Goal: Task Accomplishment & Management: Use online tool/utility

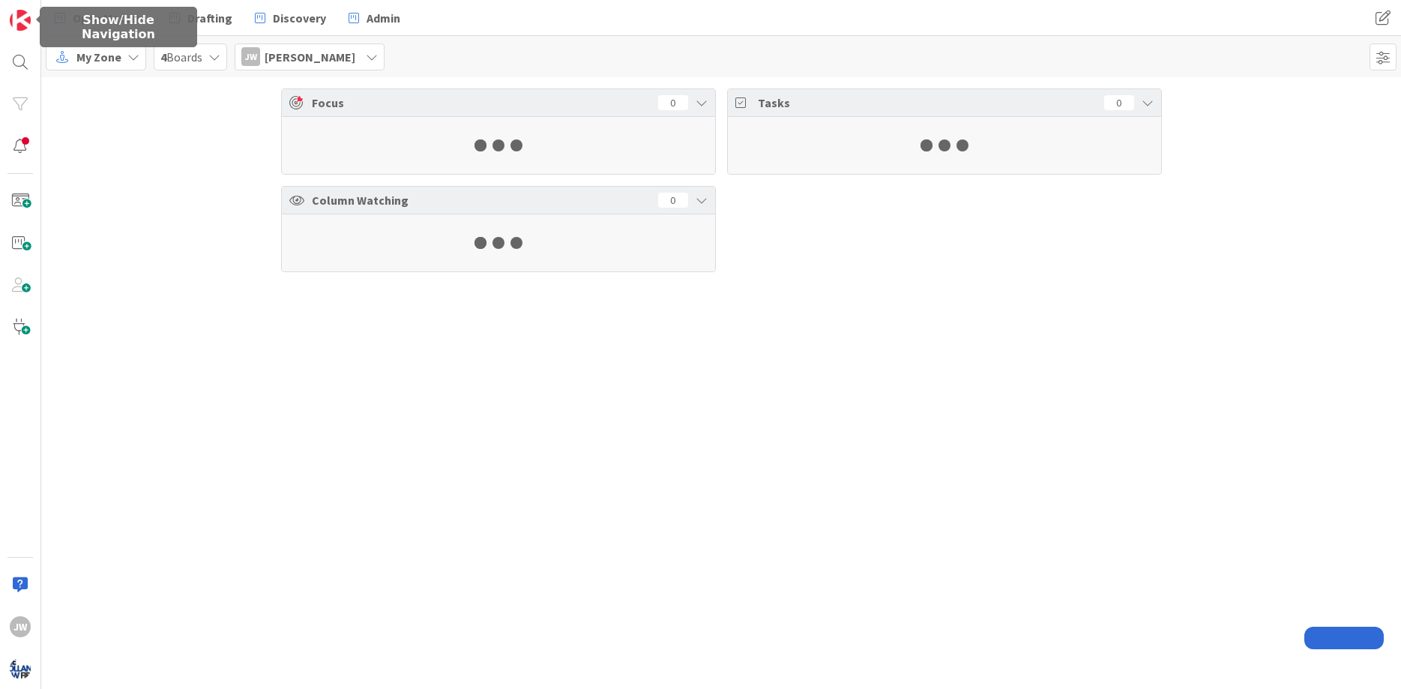
click at [16, 44] on div "JW" at bounding box center [20, 344] width 41 height 689
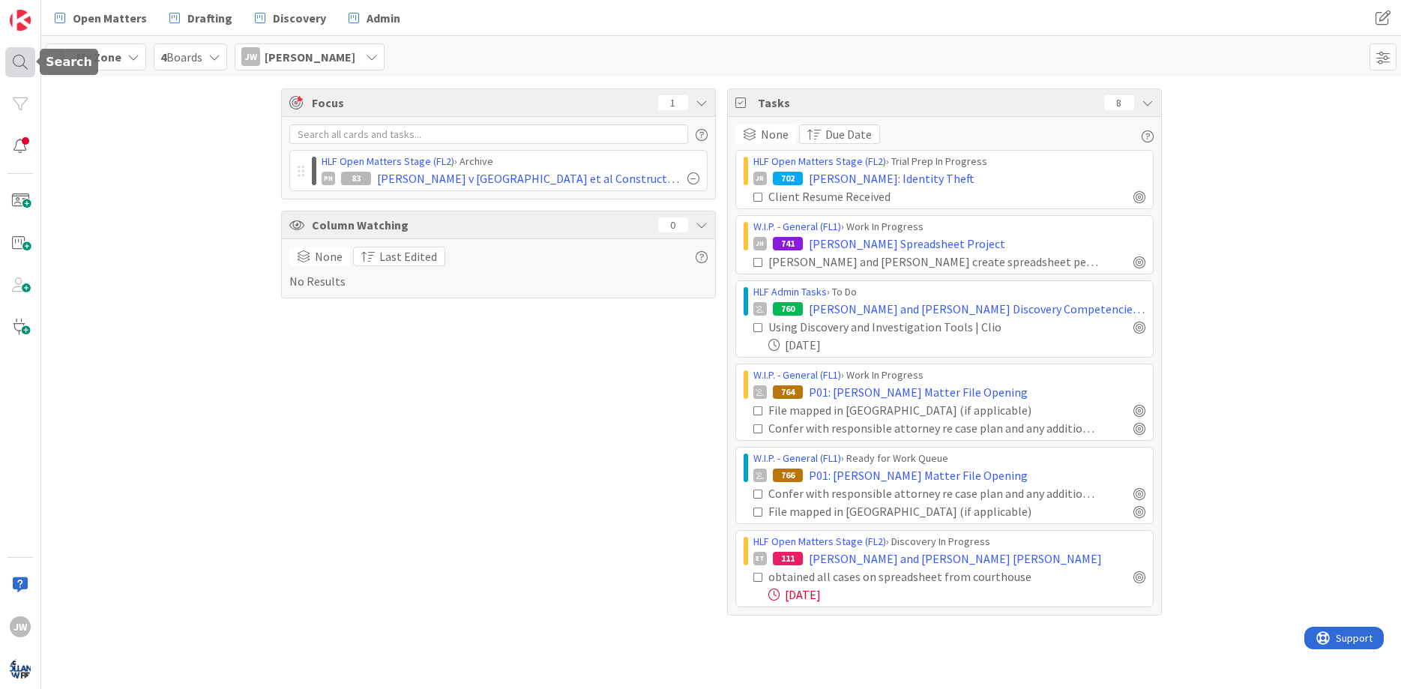
click at [18, 49] on div at bounding box center [20, 62] width 30 height 30
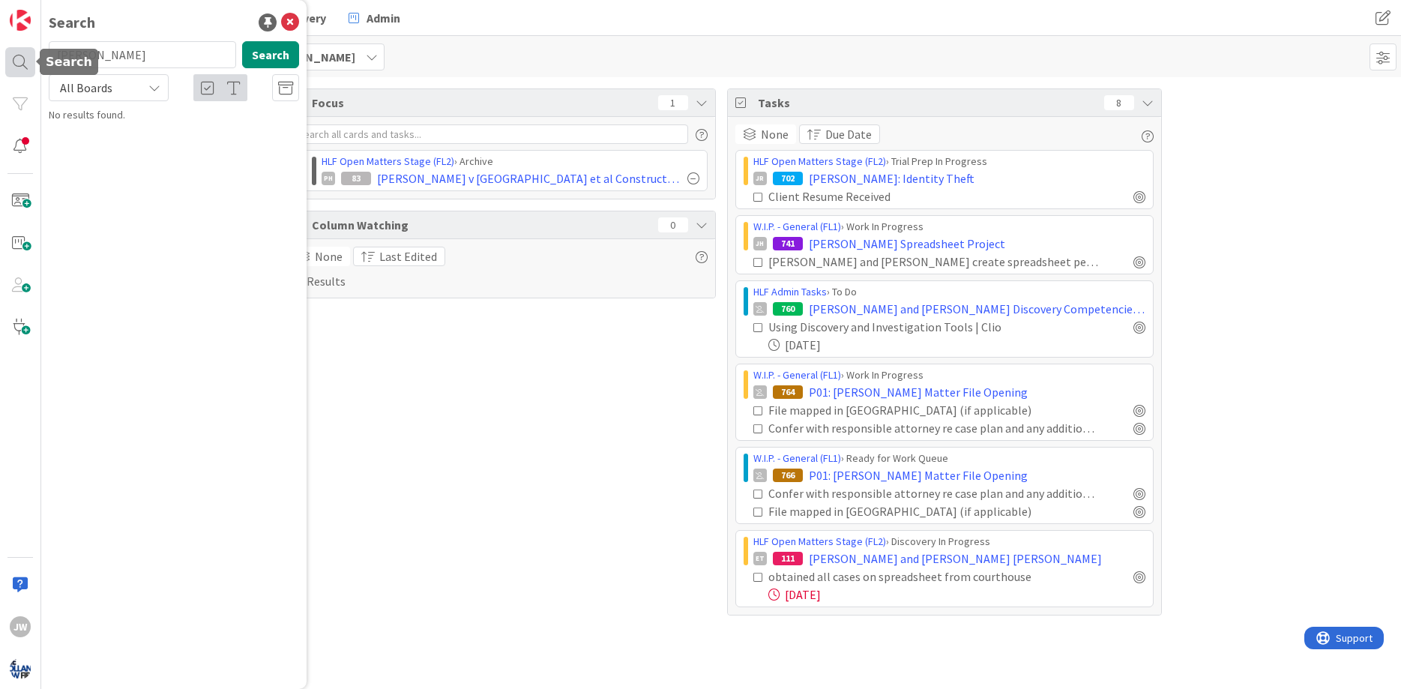
type input "[PERSON_NAME]"
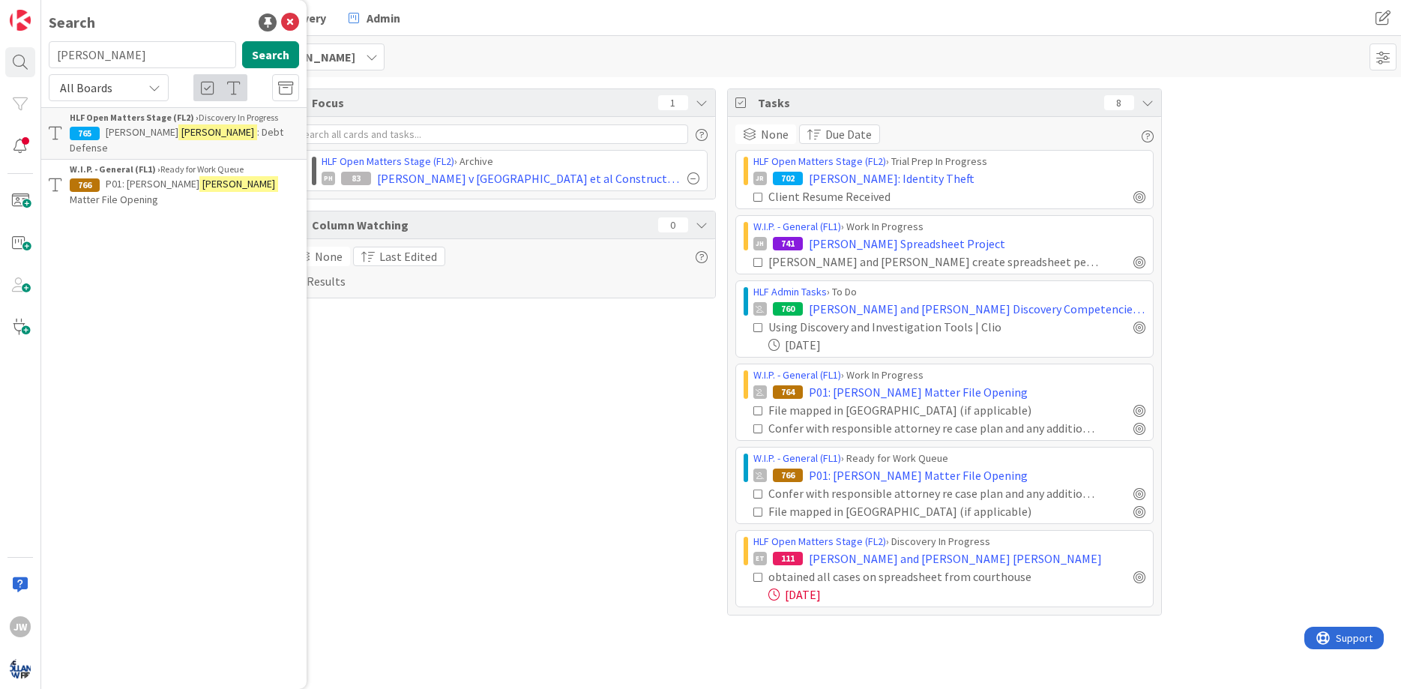
click at [209, 125] on p "[PERSON_NAME] : Debt Defense" at bounding box center [184, 139] width 229 height 31
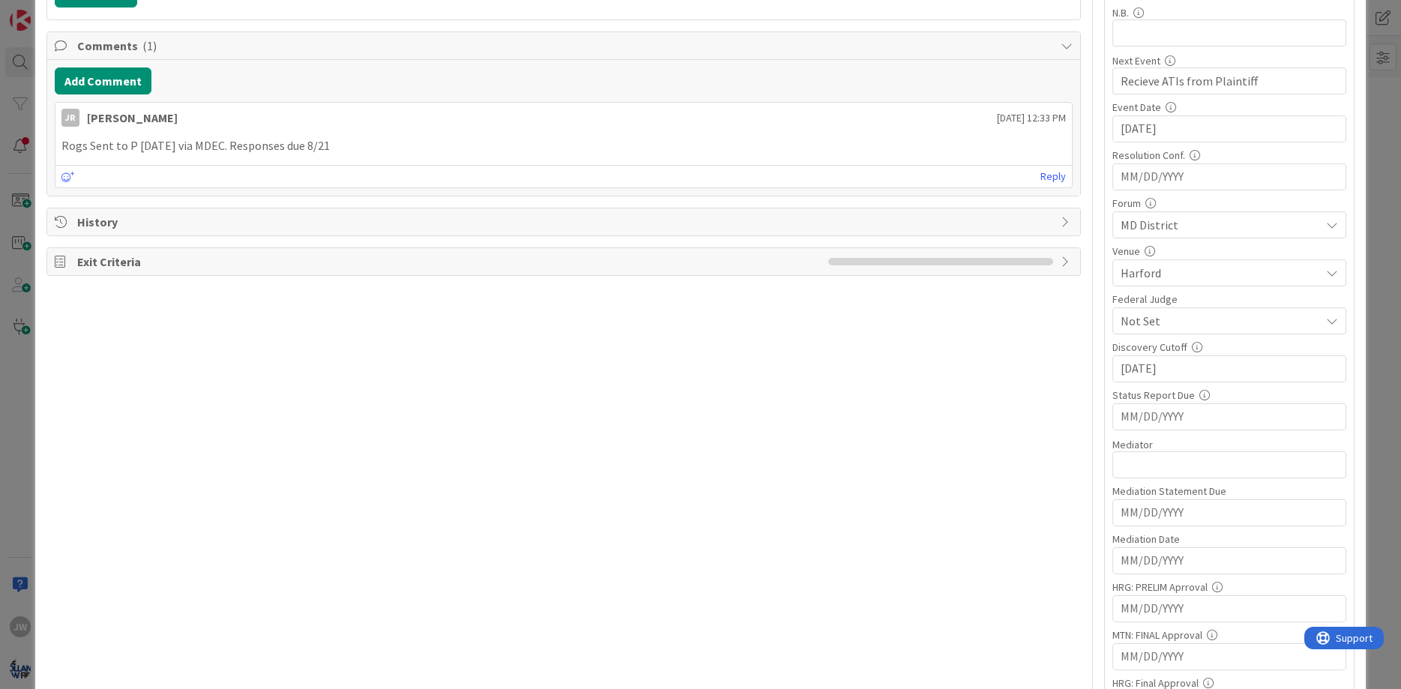
scroll to position [630, 0]
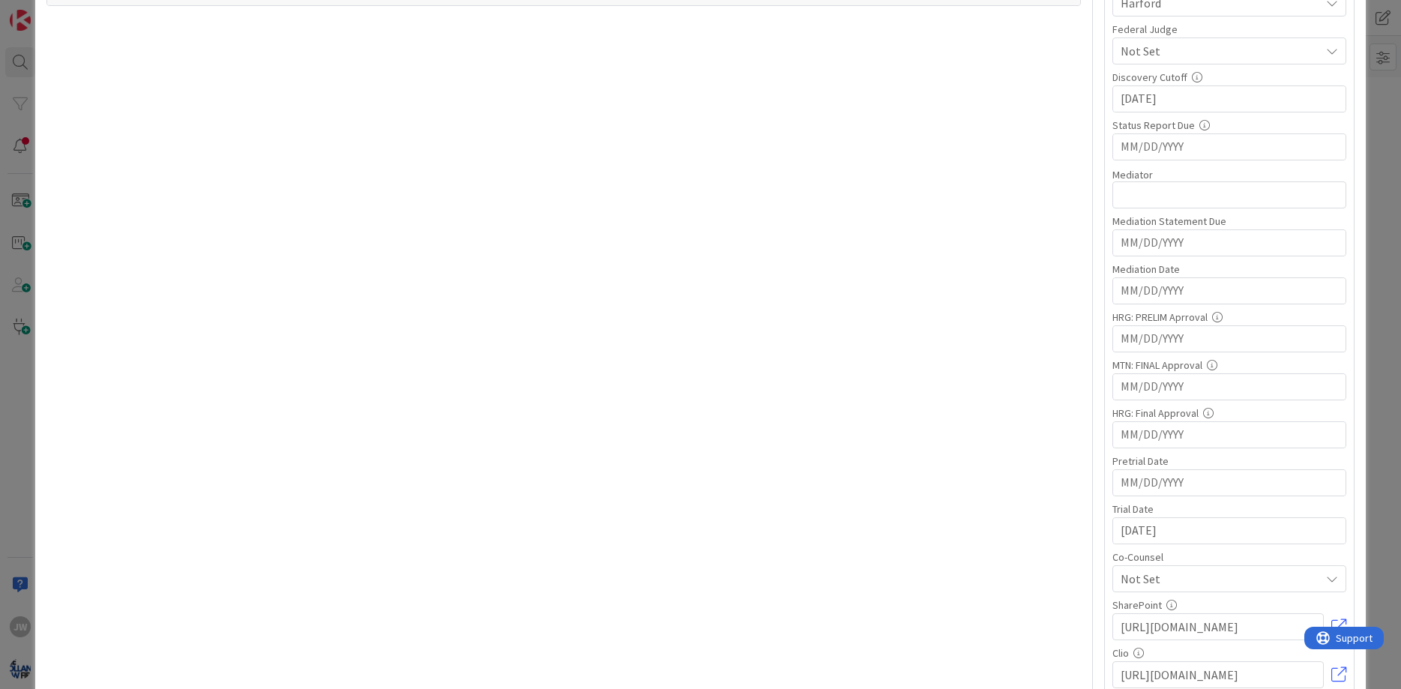
click at [1099, 505] on div "Title 28 / 128 [PERSON_NAME]: Debt Defense Description Debt Defense JR Owner JW…" at bounding box center [700, 423] width 1309 height 1989
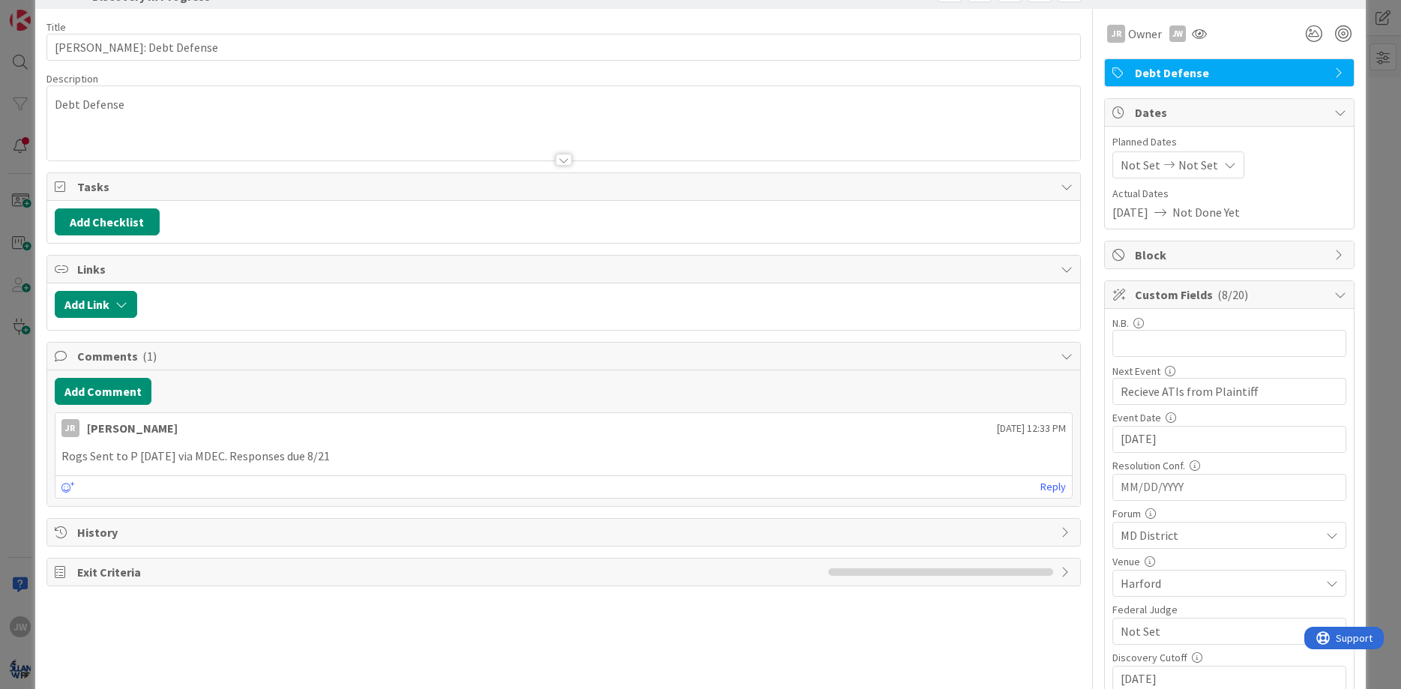
scroll to position [0, 0]
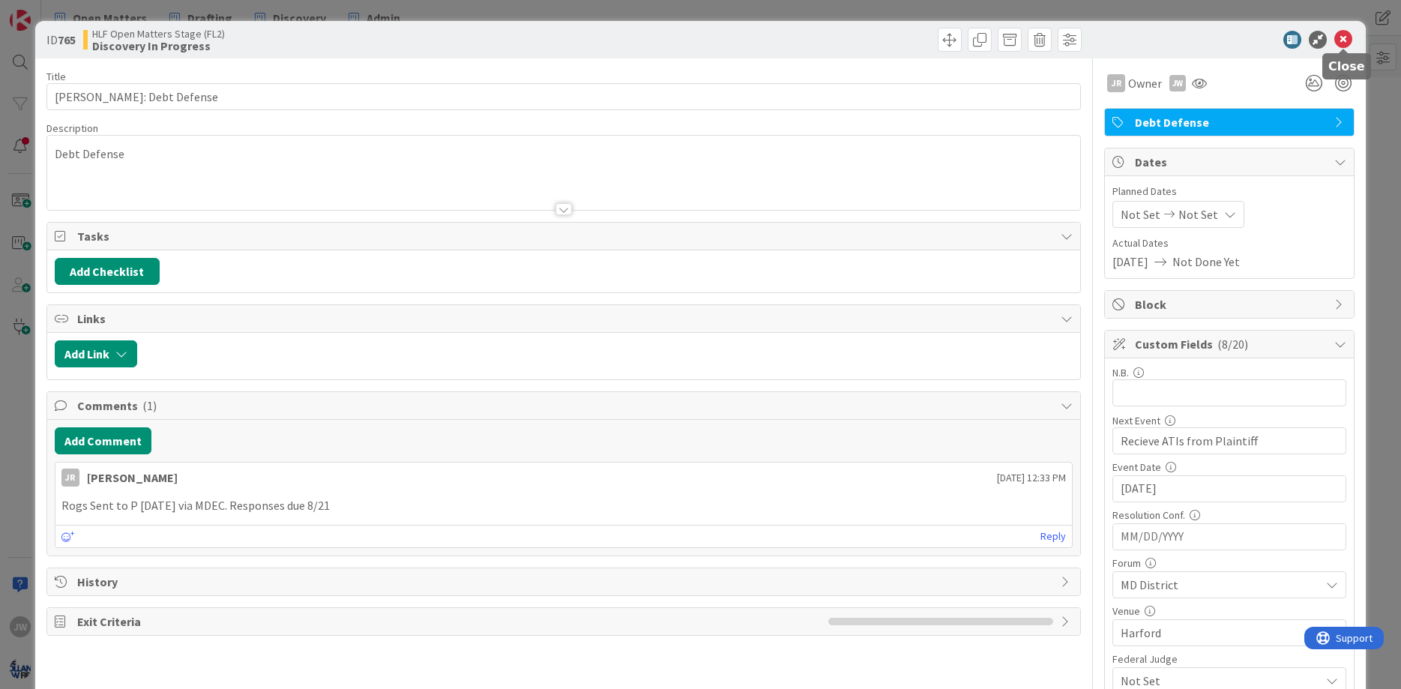
click at [1345, 46] on icon at bounding box center [1344, 40] width 18 height 18
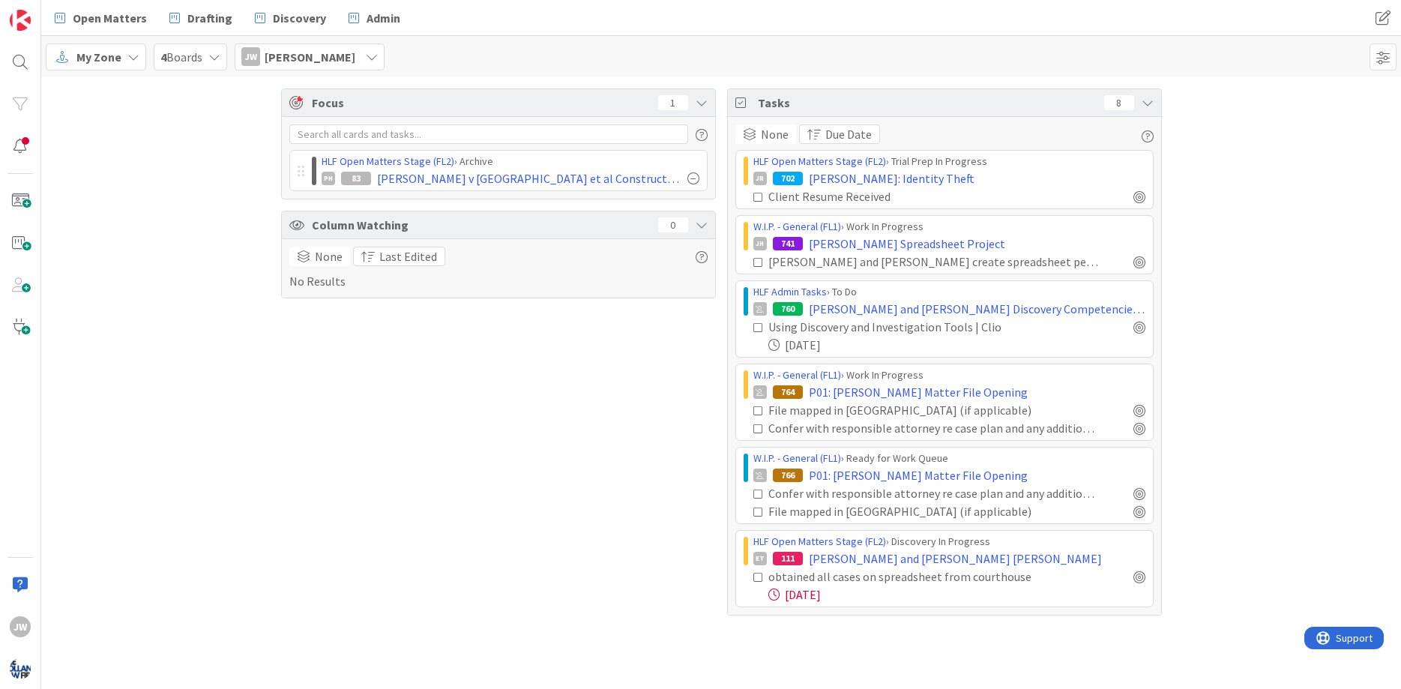
click at [175, 204] on div "Focus 1 HLF Open Matters Stage (FL2) › Archive PH 83 [PERSON_NAME] v Pennrose e…" at bounding box center [721, 352] width 1360 height 550
